Goal: Task Accomplishment & Management: Manage account settings

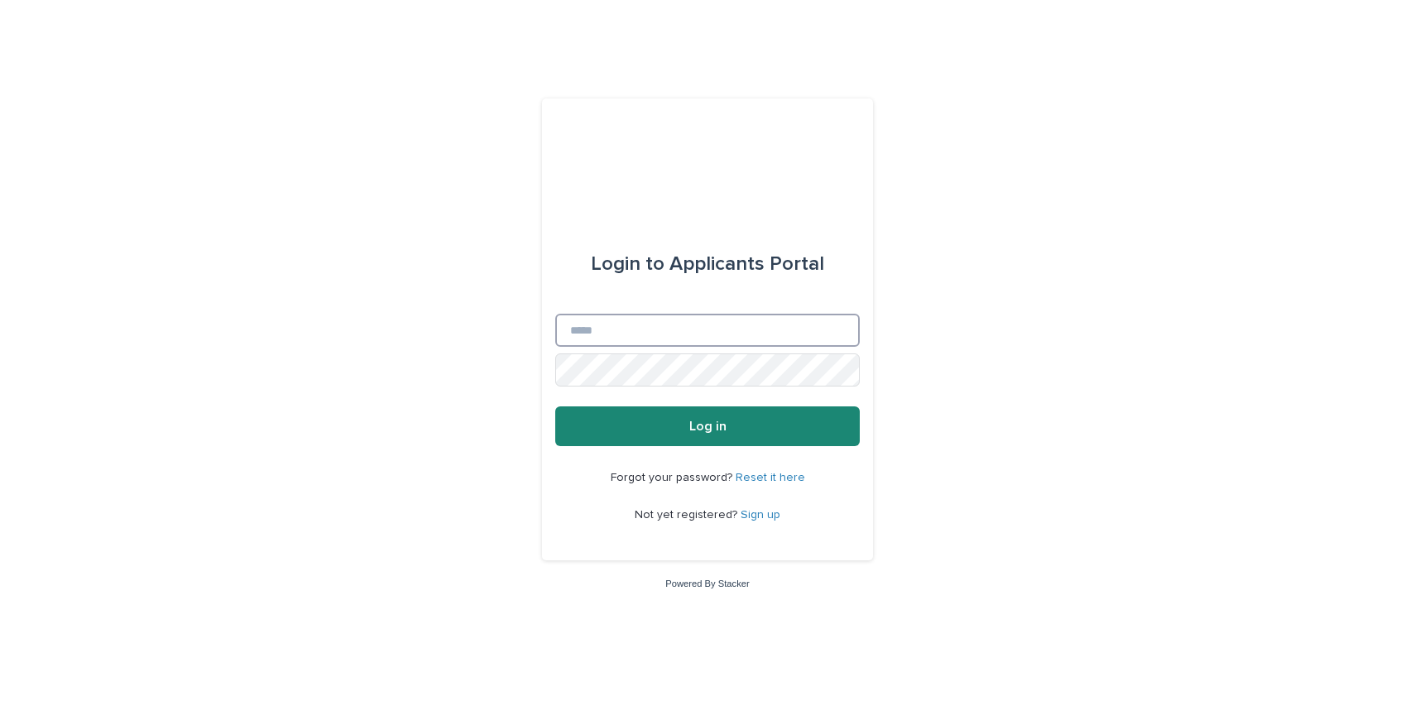
type input "**********"
click at [649, 427] on button "Log in" at bounding box center [707, 426] width 304 height 40
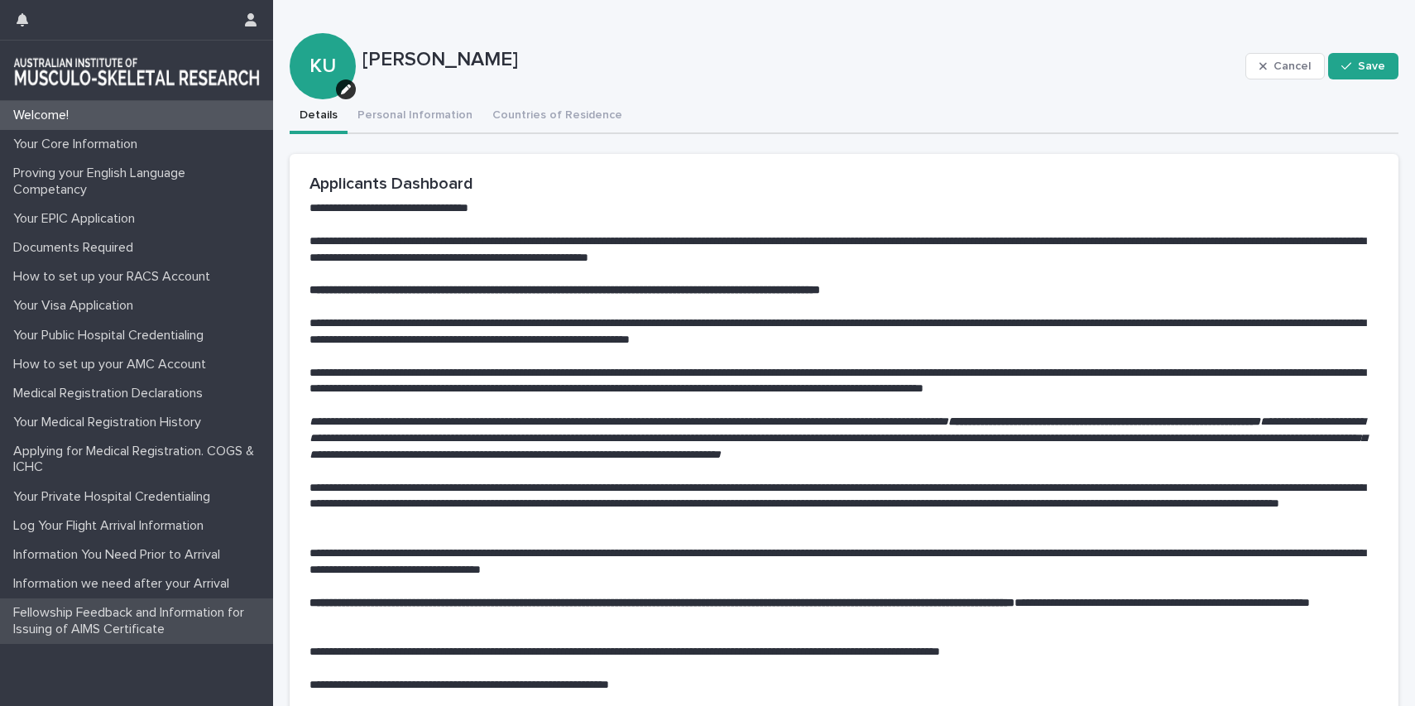
click at [108, 623] on p "Fellowship Feedback and Information for Issuing of AIMS Certificate" at bounding box center [140, 620] width 266 height 31
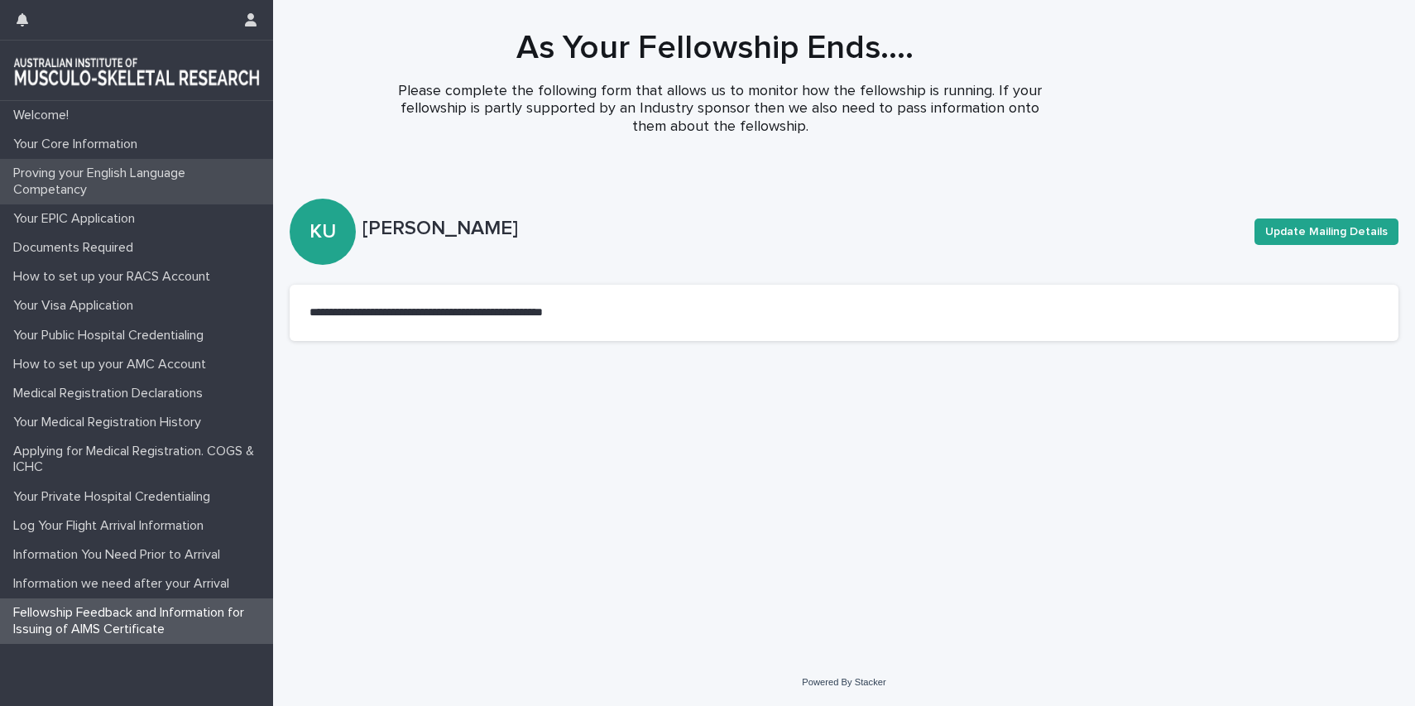
click at [58, 180] on p "Proving your English Language Competancy" at bounding box center [140, 180] width 266 height 31
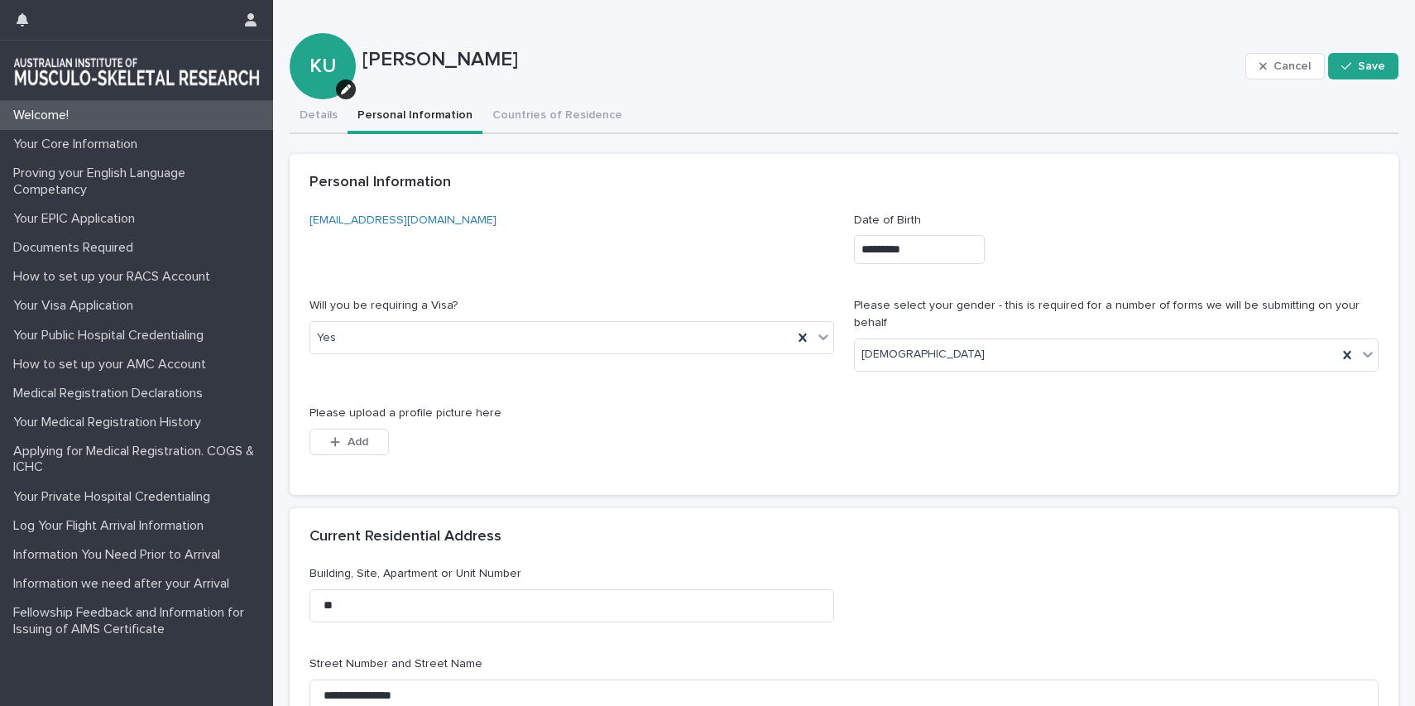
click at [411, 119] on button "Personal Information" at bounding box center [414, 116] width 135 height 35
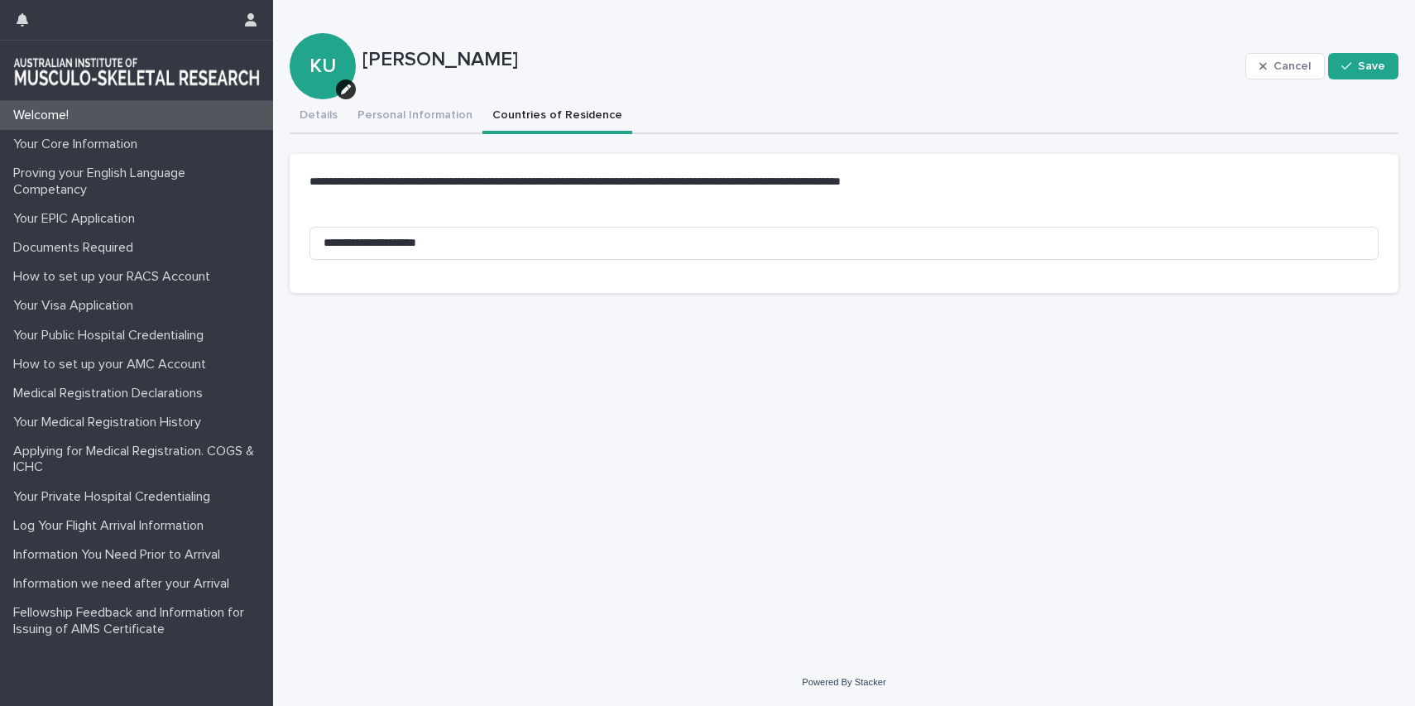
click at [534, 117] on button "Countries of Residence" at bounding box center [557, 116] width 150 height 35
click at [1373, 73] on button "Save" at bounding box center [1363, 66] width 70 height 26
click at [25, 23] on icon "button" at bounding box center [23, 19] width 12 height 13
click at [27, 20] on icon "button" at bounding box center [23, 19] width 12 height 13
click at [260, 26] on button "button" at bounding box center [250, 20] width 31 height 40
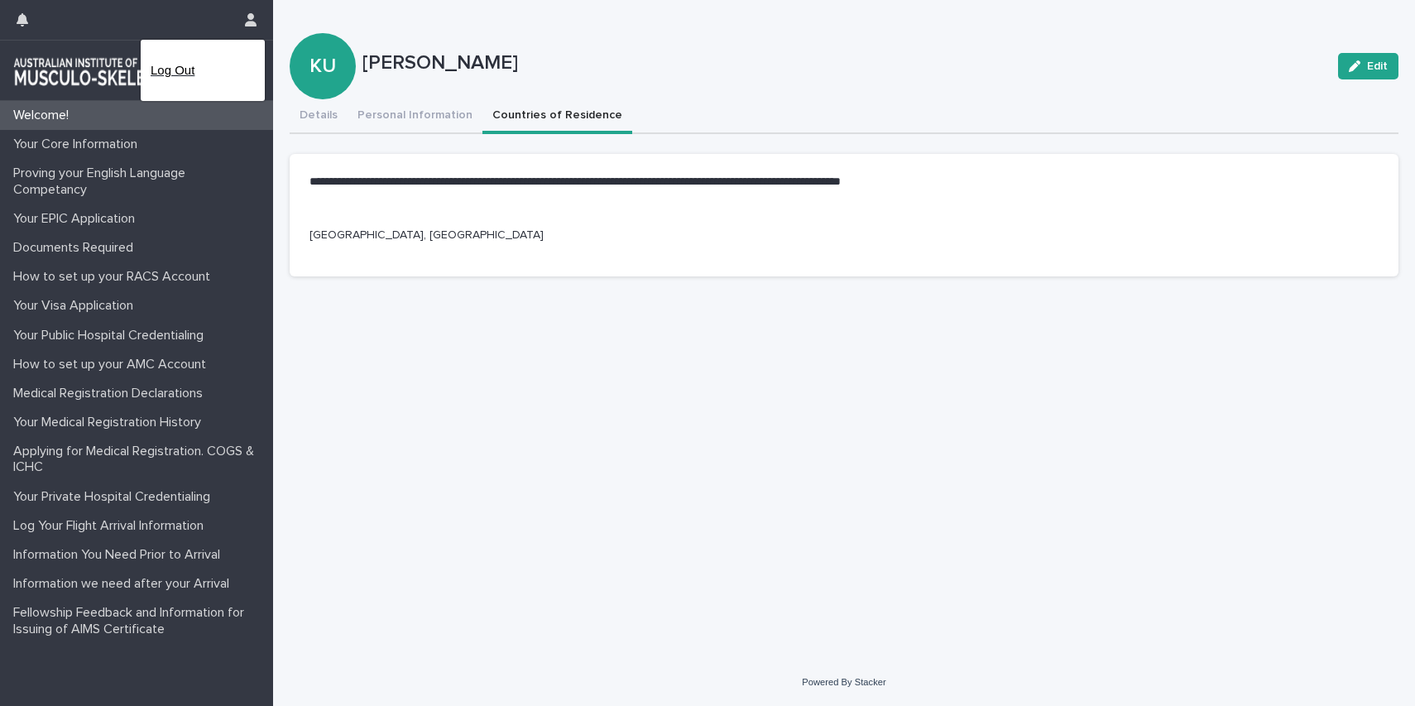
click at [172, 77] on p "Log Out" at bounding box center [203, 70] width 104 height 28
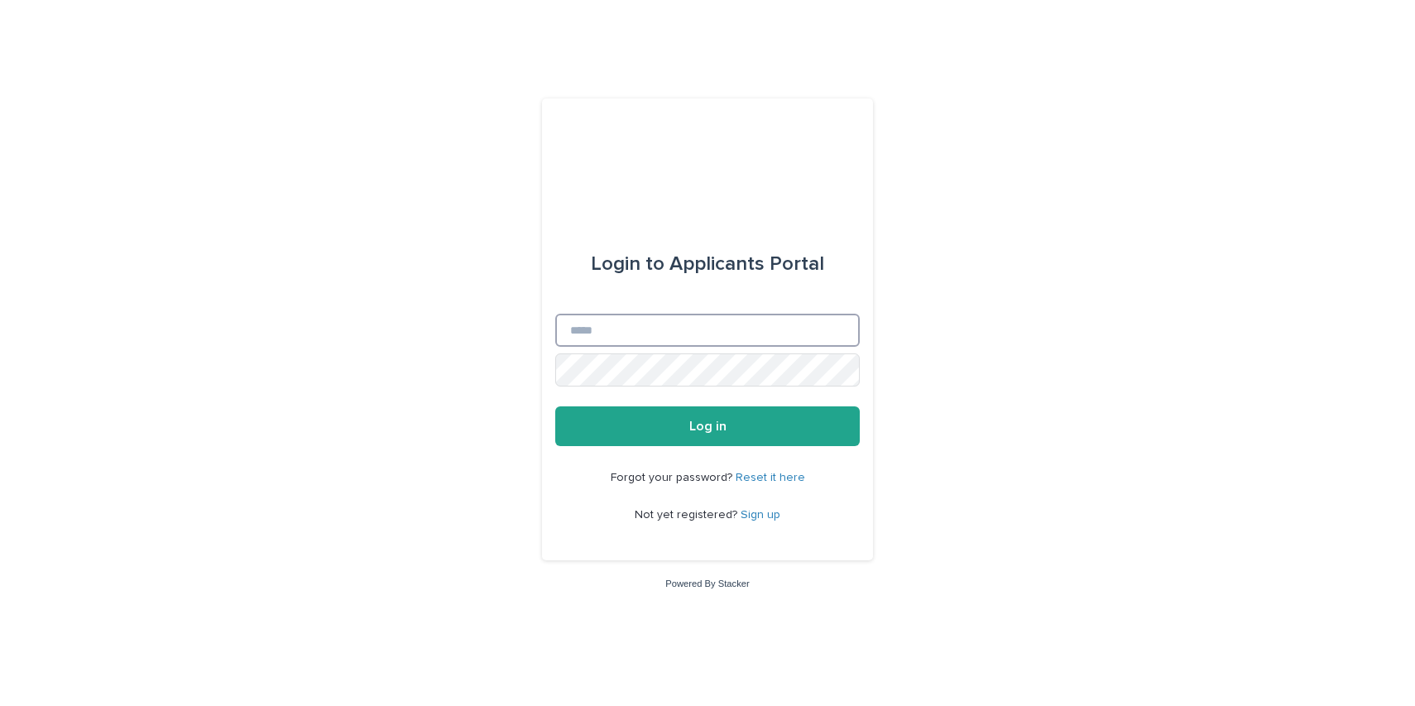
type input "**********"
